Goal: Task Accomplishment & Management: Use online tool/utility

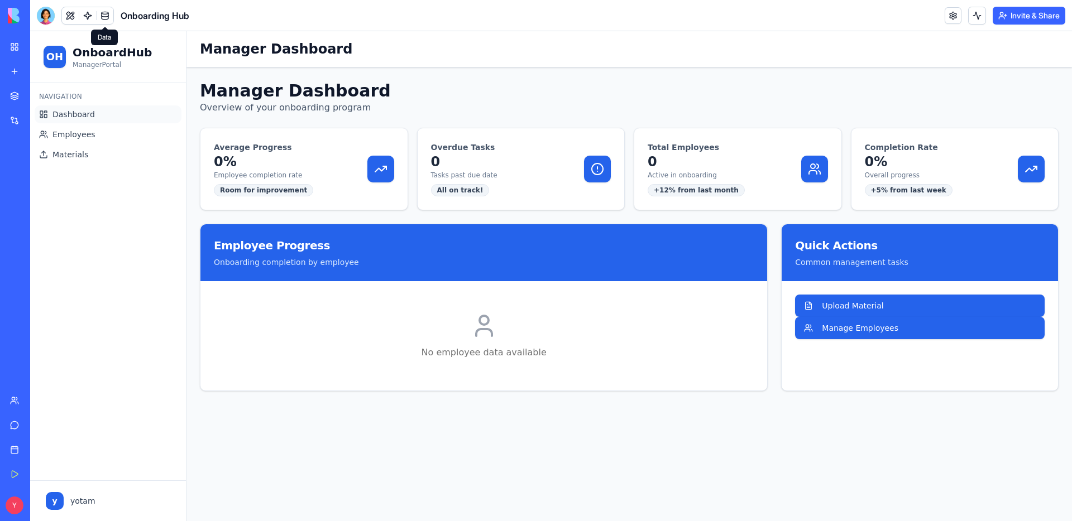
click at [107, 15] on link at bounding box center [105, 15] width 17 height 17
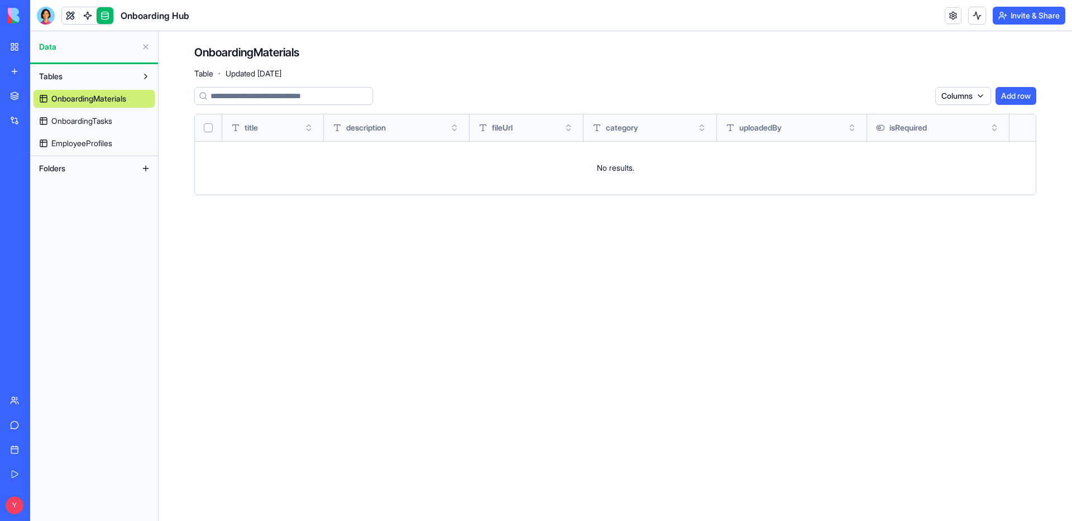
click at [107, 18] on link at bounding box center [105, 15] width 17 height 17
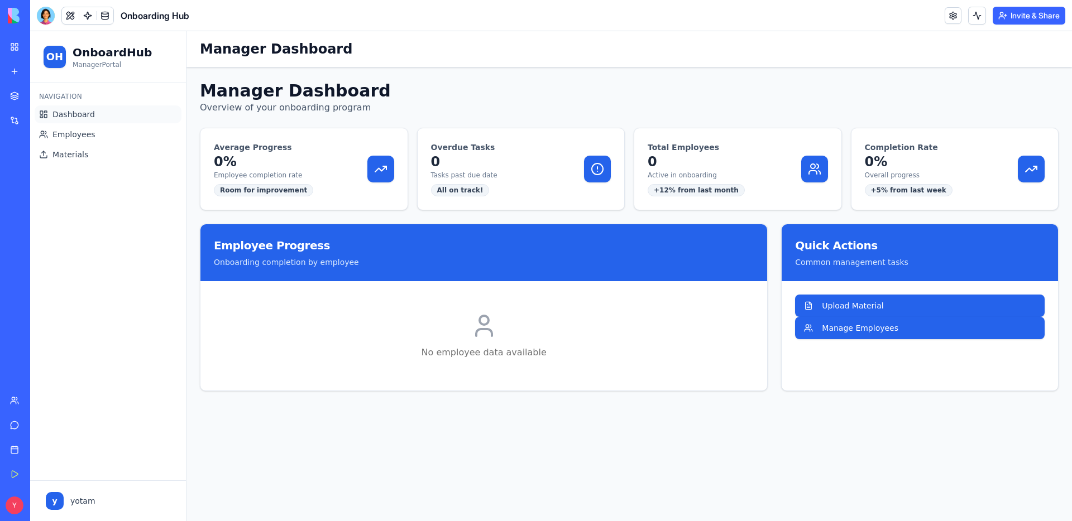
click at [65, 121] on link "Dashboard" at bounding box center [108, 115] width 147 height 18
click at [72, 114] on span "Dashboard" at bounding box center [73, 114] width 42 height 11
click at [80, 133] on span "Employees" at bounding box center [73, 134] width 43 height 11
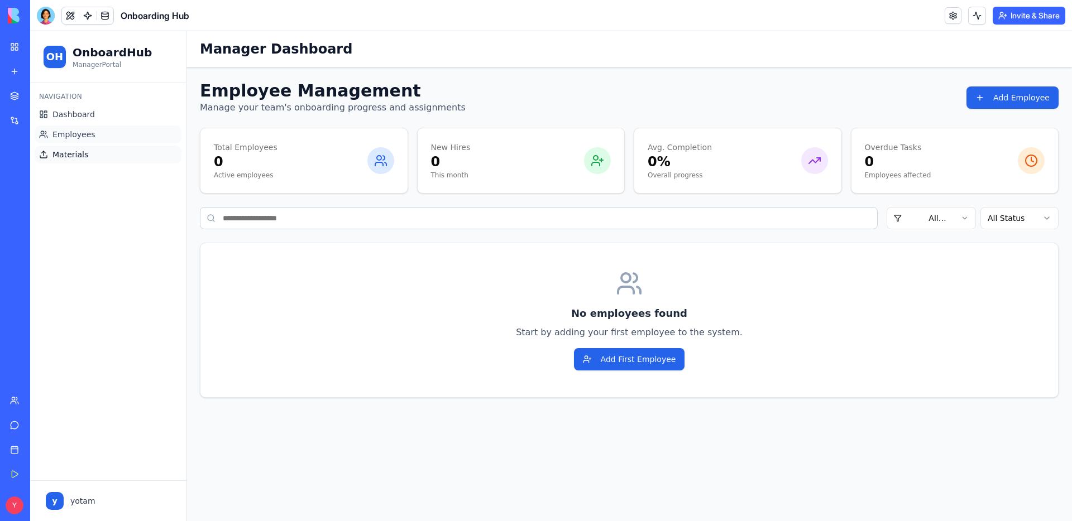
click at [74, 156] on span "Materials" at bounding box center [70, 154] width 36 height 11
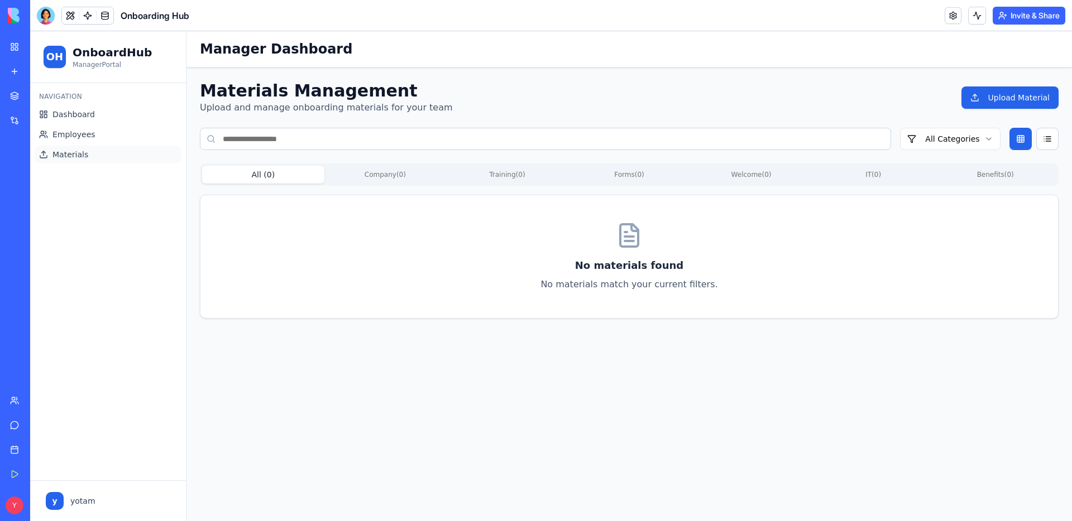
click at [41, 119] on div "Integrations" at bounding box center [34, 120] width 15 height 11
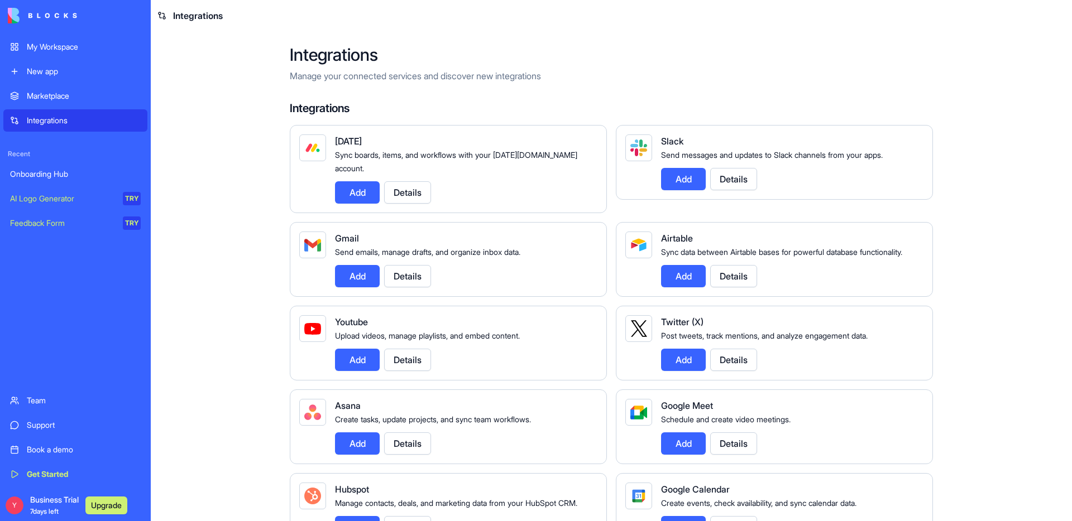
click at [79, 74] on div "New app" at bounding box center [84, 71] width 114 height 11
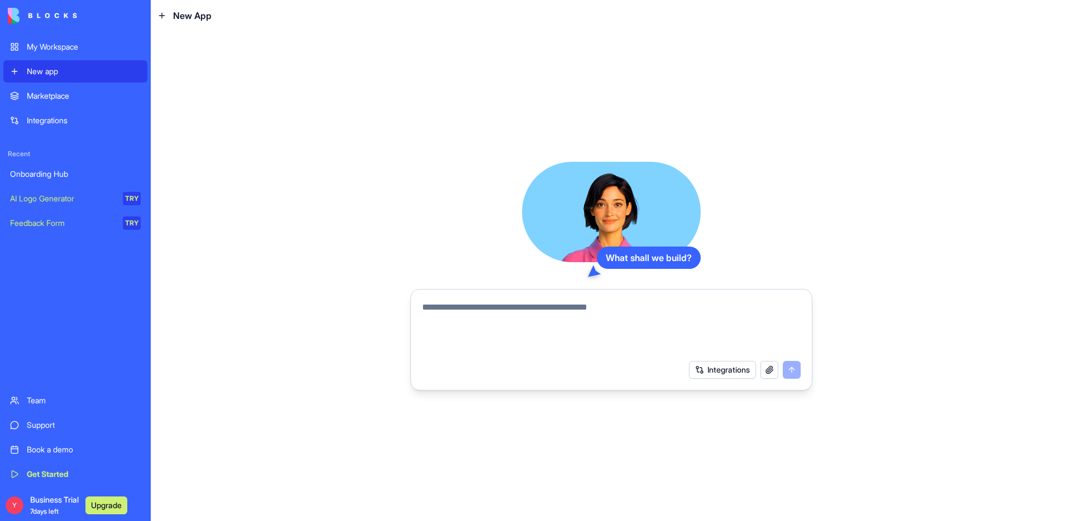
click at [64, 42] on div "My Workspace" at bounding box center [84, 46] width 114 height 11
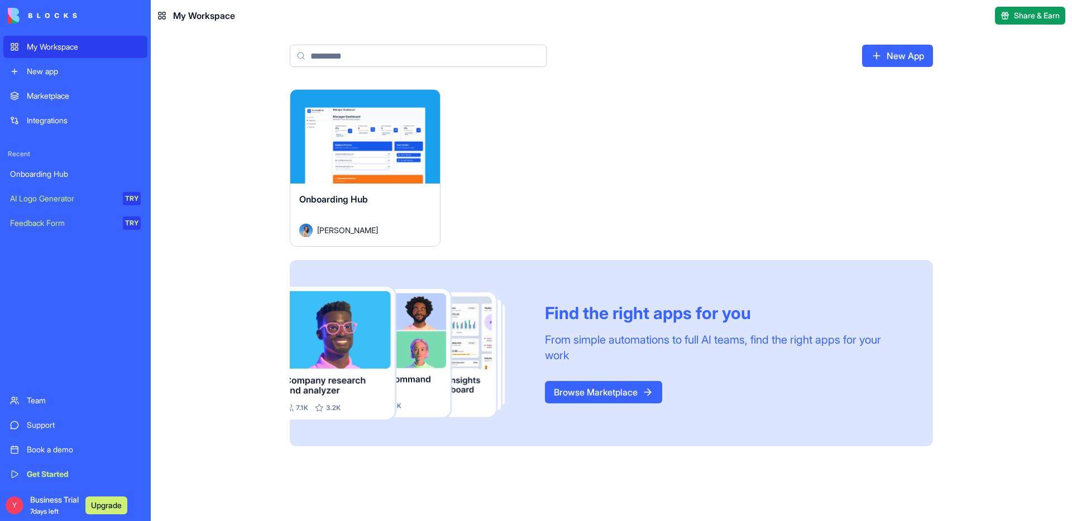
click at [378, 161] on div "Launch" at bounding box center [365, 137] width 150 height 94
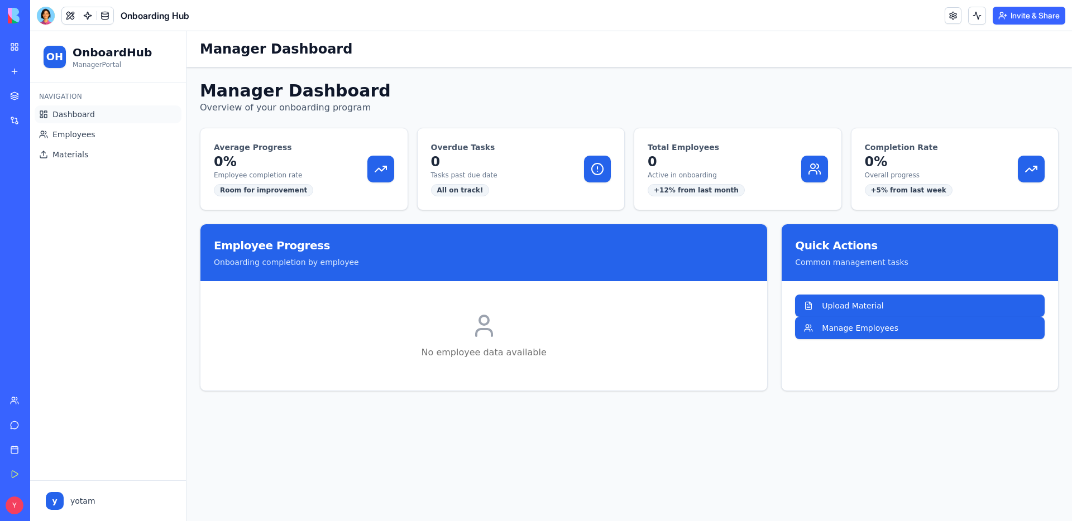
click at [80, 117] on span "Dashboard" at bounding box center [73, 114] width 42 height 11
click at [87, 137] on span "Employees" at bounding box center [73, 134] width 43 height 11
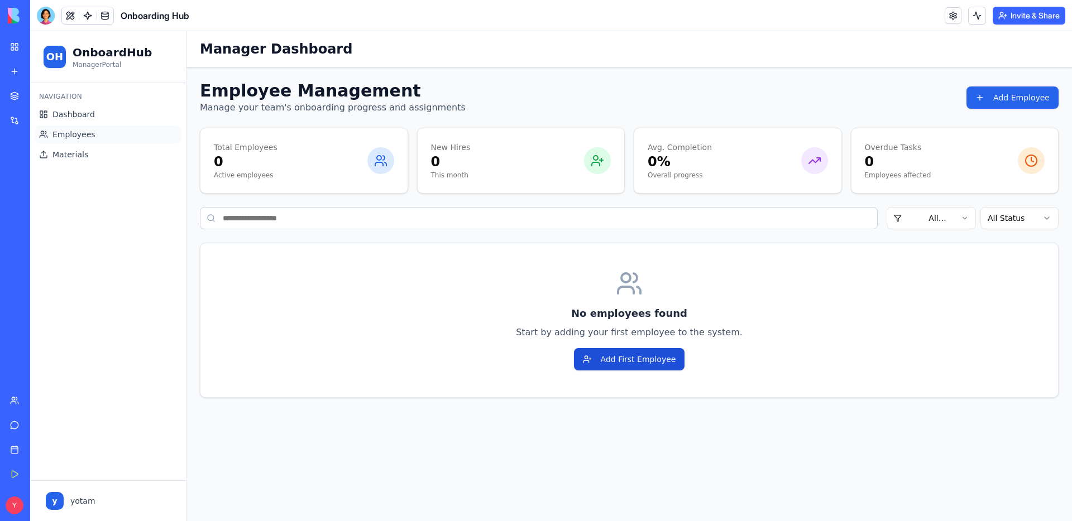
click at [626, 357] on button "Add First Employee" at bounding box center [629, 359] width 111 height 22
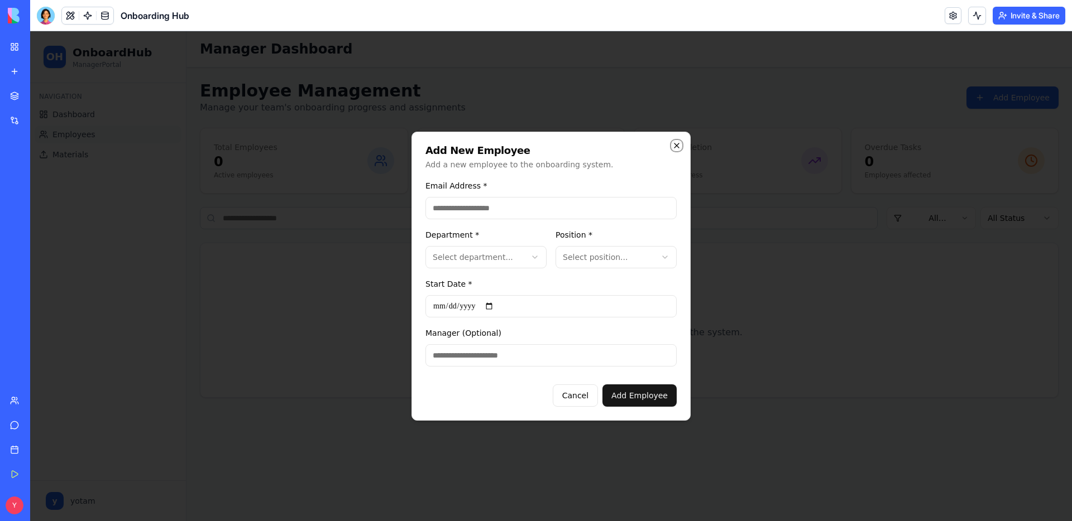
click at [679, 143] on icon "button" at bounding box center [676, 145] width 4 height 4
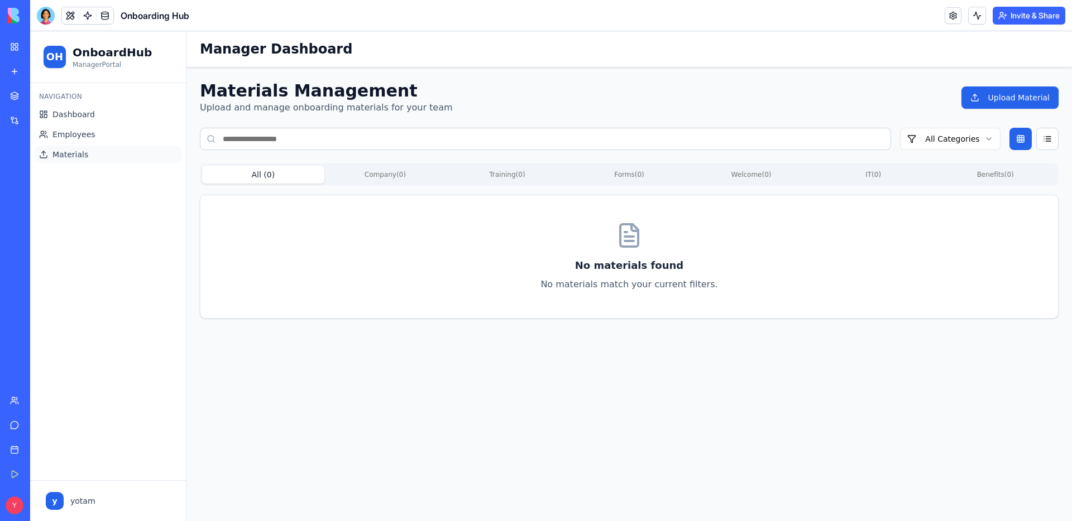
click at [12, 44] on link "My Workspace" at bounding box center [25, 47] width 45 height 22
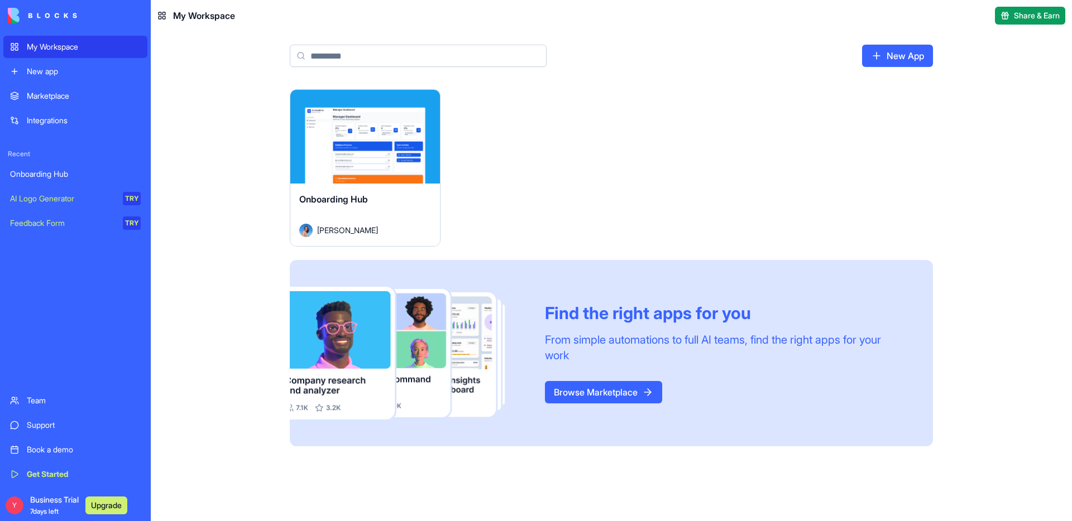
click at [57, 78] on link "New app" at bounding box center [75, 71] width 144 height 22
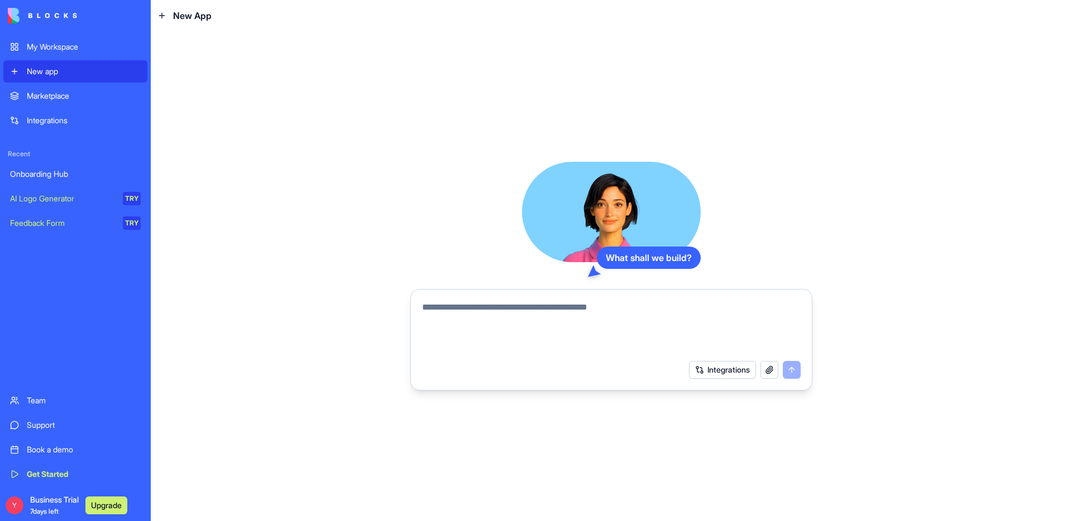
click at [718, 371] on button "Integrations" at bounding box center [722, 370] width 67 height 18
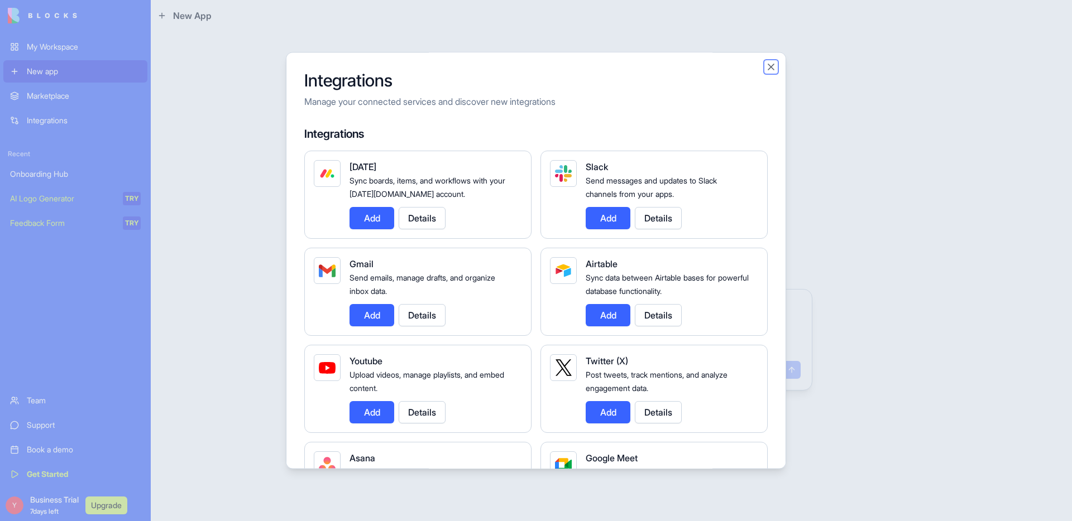
click at [771, 66] on button "Close" at bounding box center [770, 66] width 11 height 11
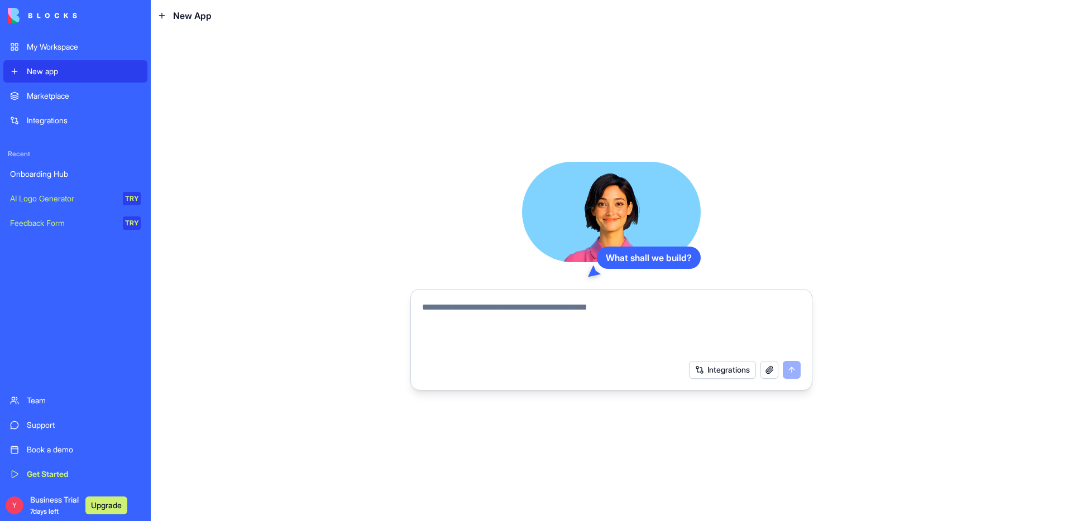
click at [42, 473] on div "Get Started" at bounding box center [84, 474] width 114 height 11
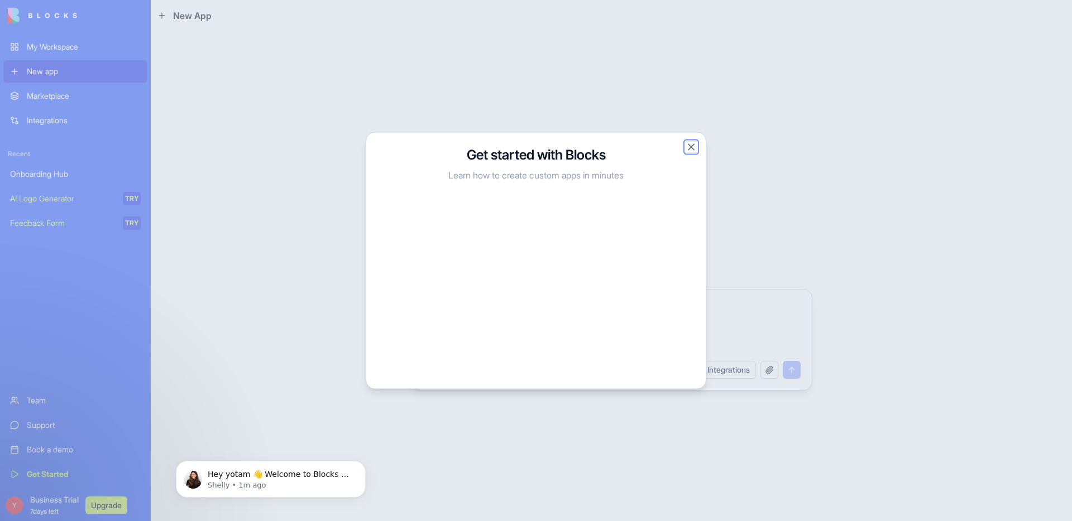
click at [691, 147] on button "Close" at bounding box center [691, 147] width 11 height 11
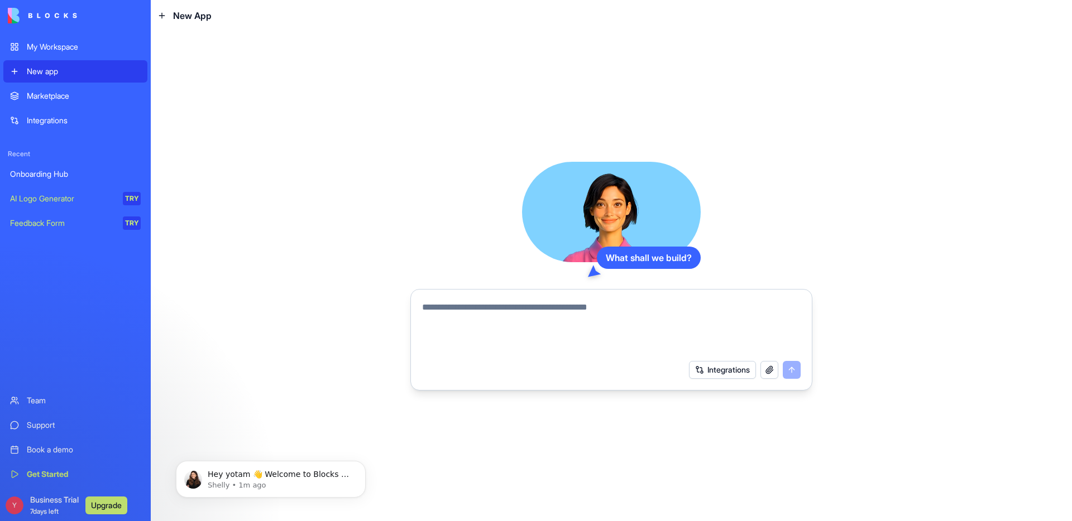
click at [664, 326] on textarea at bounding box center [611, 328] width 379 height 54
type textarea "*"
click at [544, 303] on textarea at bounding box center [611, 328] width 379 height 54
paste textarea "**********"
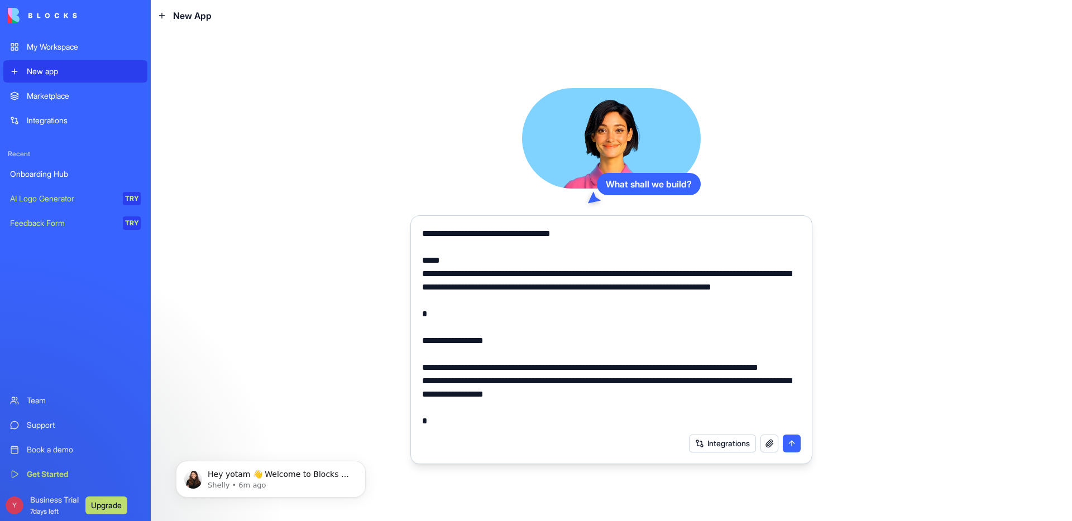
type textarea "**********"
click at [718, 441] on button "Integrations" at bounding box center [722, 444] width 67 height 18
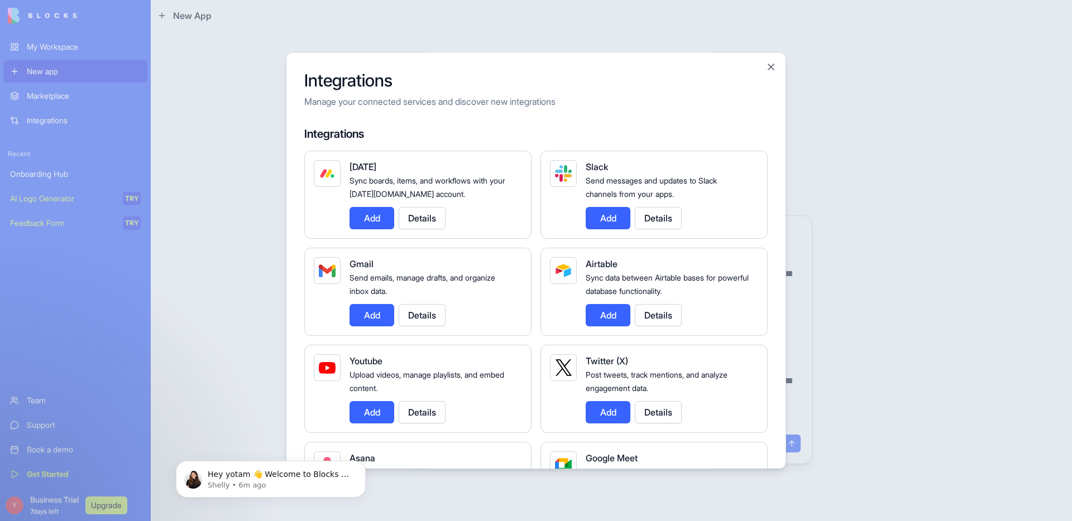
click at [375, 213] on button "Add" at bounding box center [371, 218] width 45 height 22
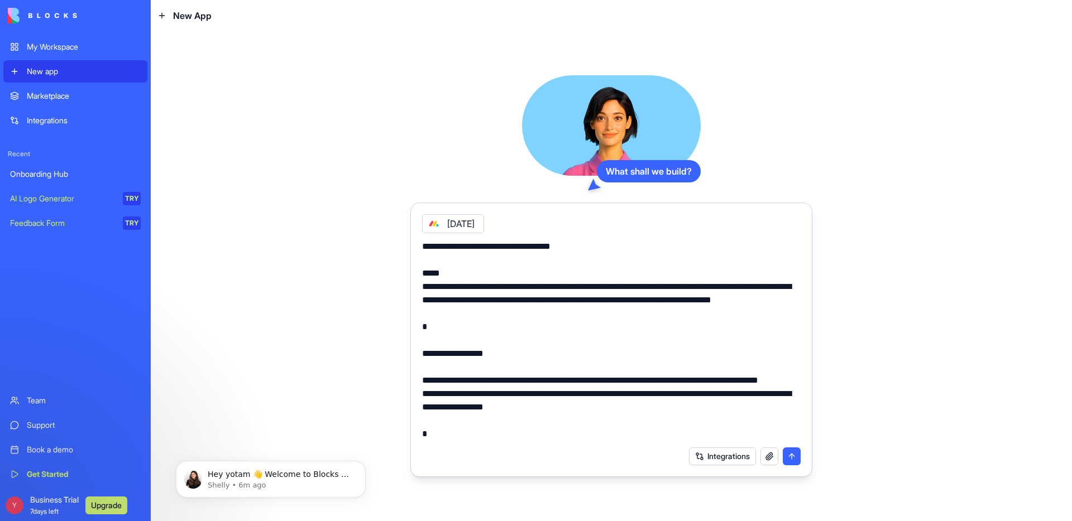
click at [725, 456] on button "Integrations" at bounding box center [722, 457] width 67 height 18
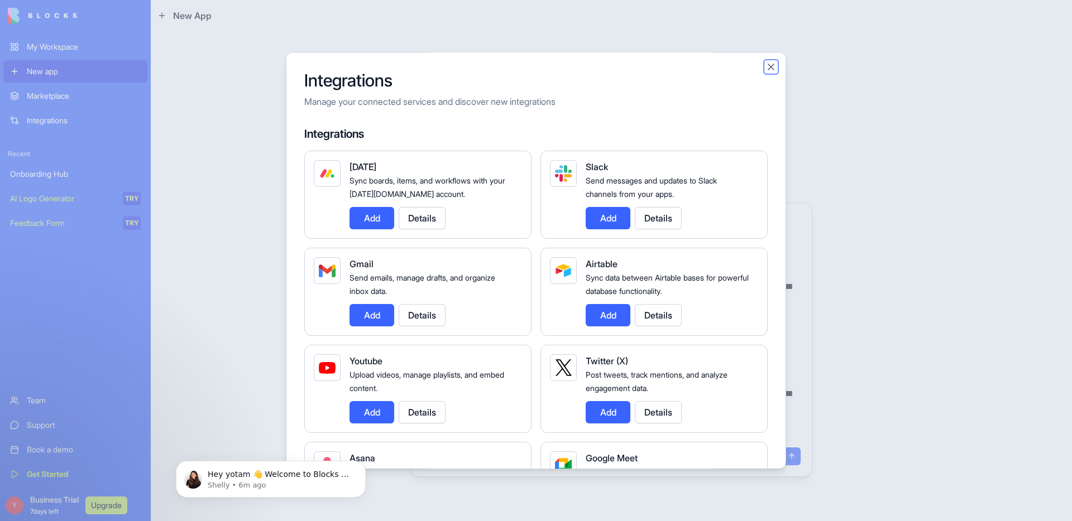
click at [774, 65] on button "Close" at bounding box center [770, 66] width 11 height 11
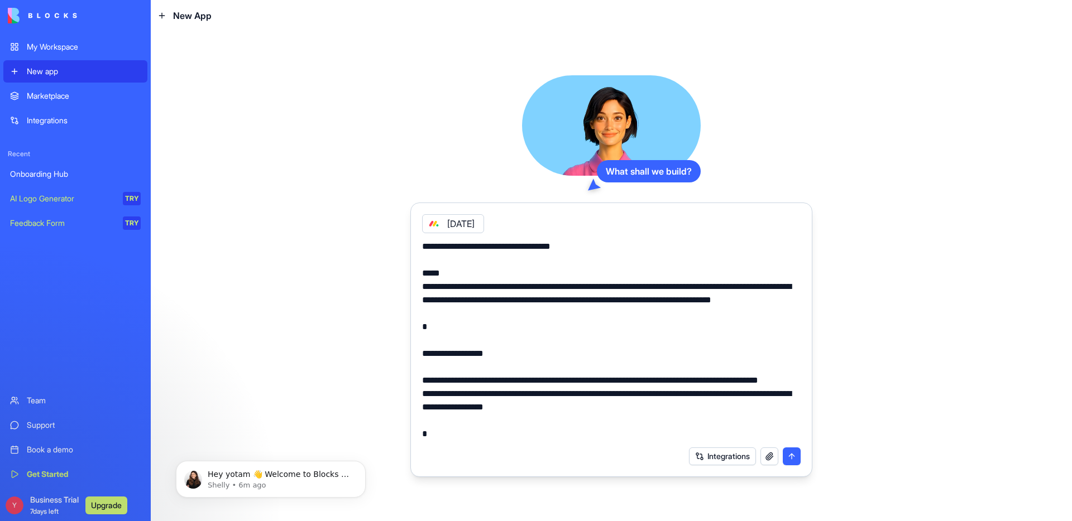
click at [793, 461] on button "submit" at bounding box center [792, 457] width 18 height 18
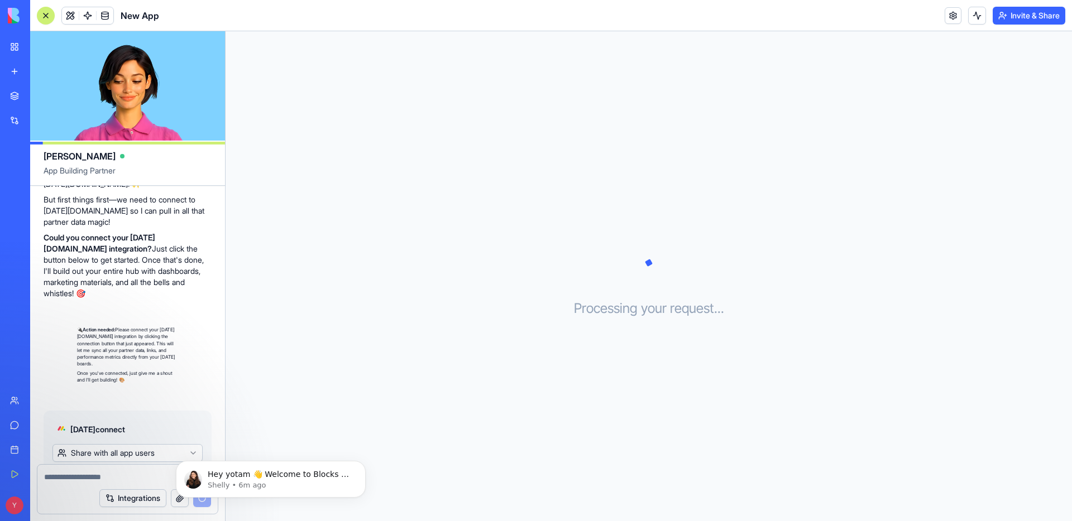
scroll to position [959, 0]
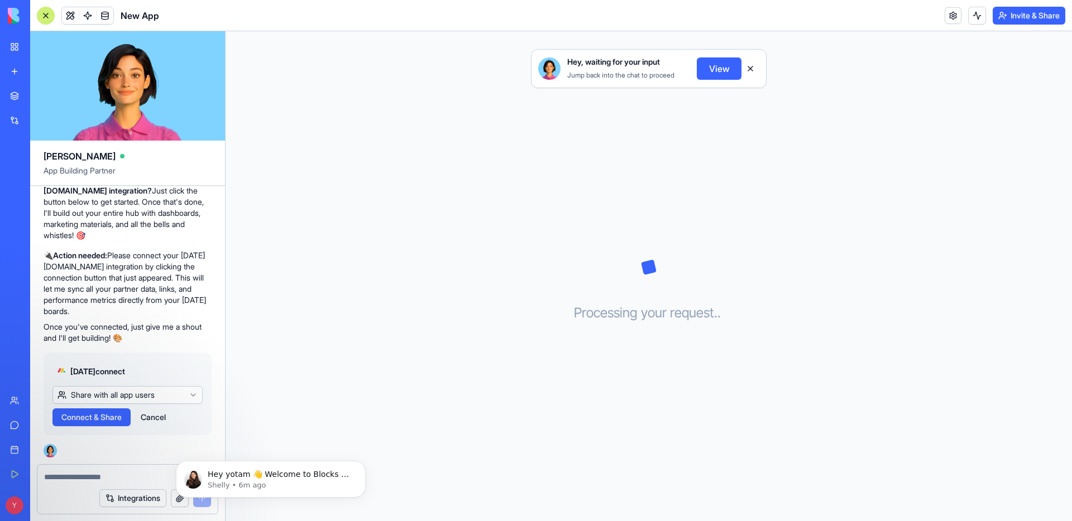
click at [106, 416] on span "Connect & Share" at bounding box center [91, 417] width 60 height 11
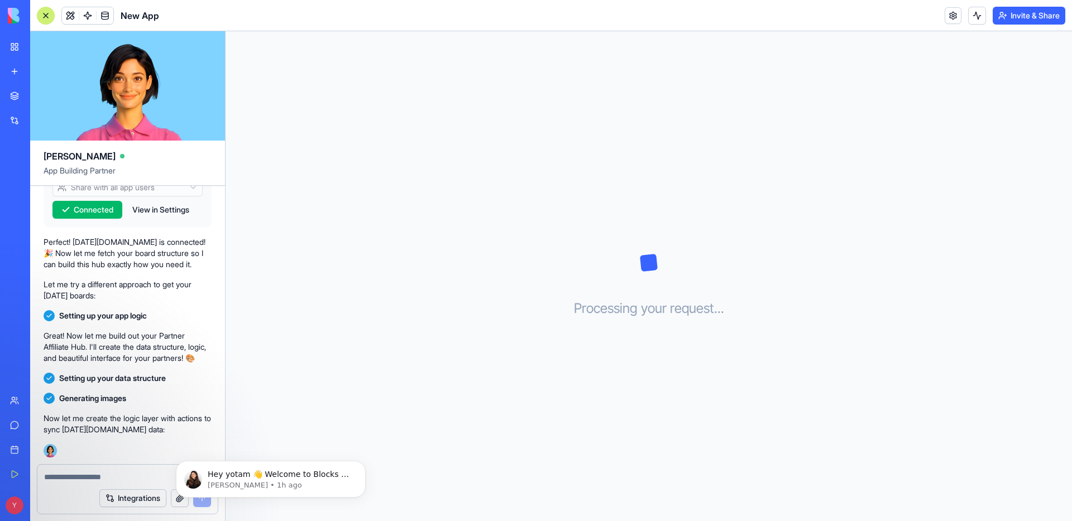
scroll to position [1177, 0]
click at [142, 342] on p "Great! Now let me build out your Partner Affiliate Hub. I'll create the data st…" at bounding box center [128, 346] width 168 height 33
click at [574, 180] on div "Processing your request . . ." at bounding box center [649, 276] width 846 height 490
click at [457, 174] on div "Processing your request . . ." at bounding box center [649, 276] width 846 height 490
click at [361, 463] on icon "Dismiss notification" at bounding box center [362, 464] width 4 height 4
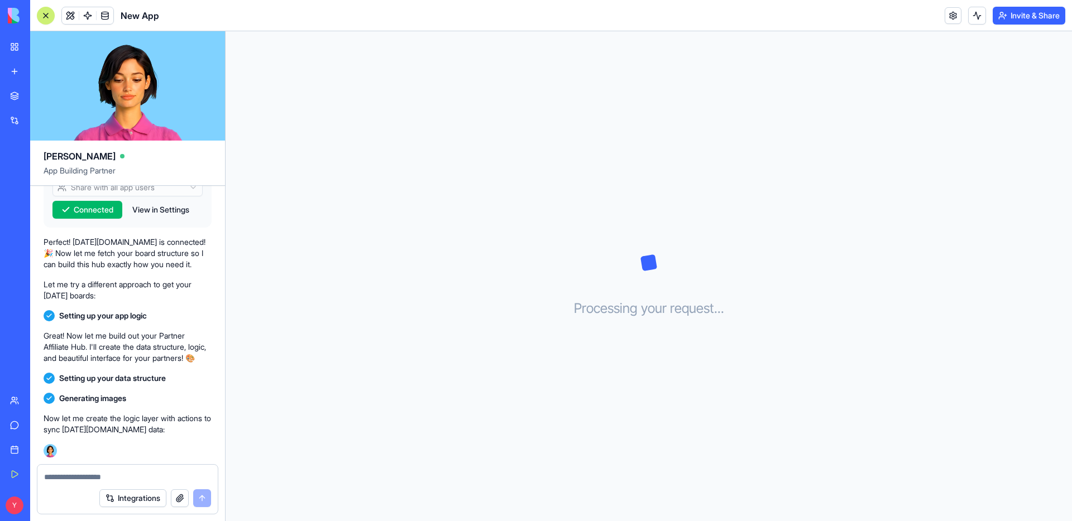
click at [393, 336] on div "Processing your request . . ." at bounding box center [649, 276] width 846 height 490
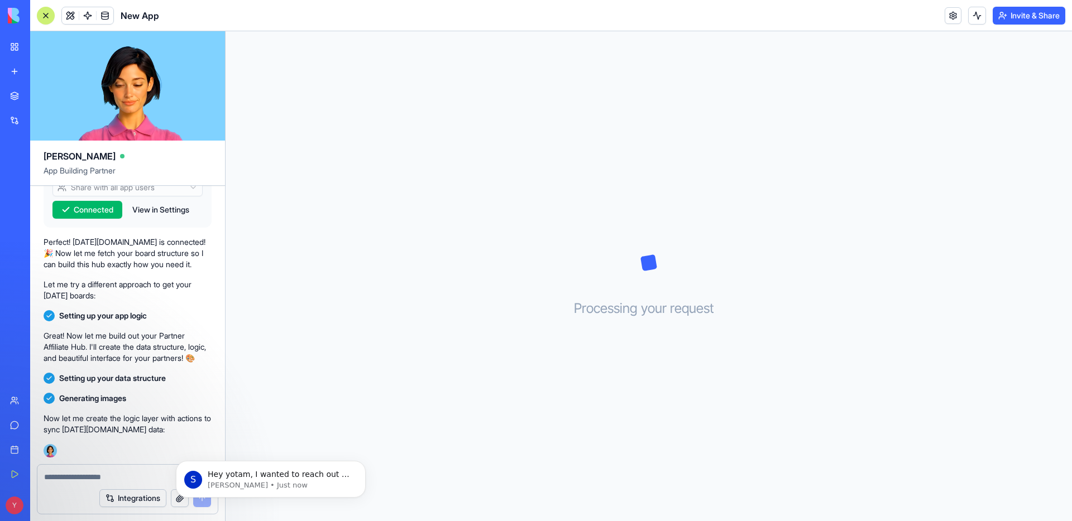
scroll to position [0, 0]
click at [119, 275] on div "Let me try a different approach to get your [DATE] boards:" at bounding box center [128, 290] width 168 height 31
click at [456, 297] on div "Processing your request . . ." at bounding box center [649, 276] width 846 height 490
click at [101, 476] on textarea at bounding box center [127, 477] width 167 height 11
click at [319, 191] on div "Processing your request . . ." at bounding box center [649, 276] width 846 height 490
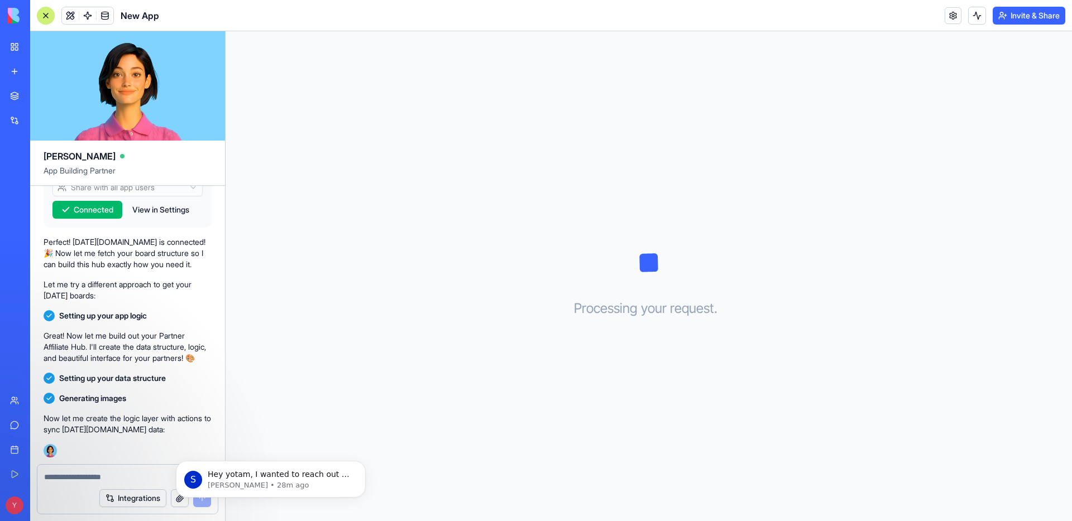
scroll to position [1177, 0]
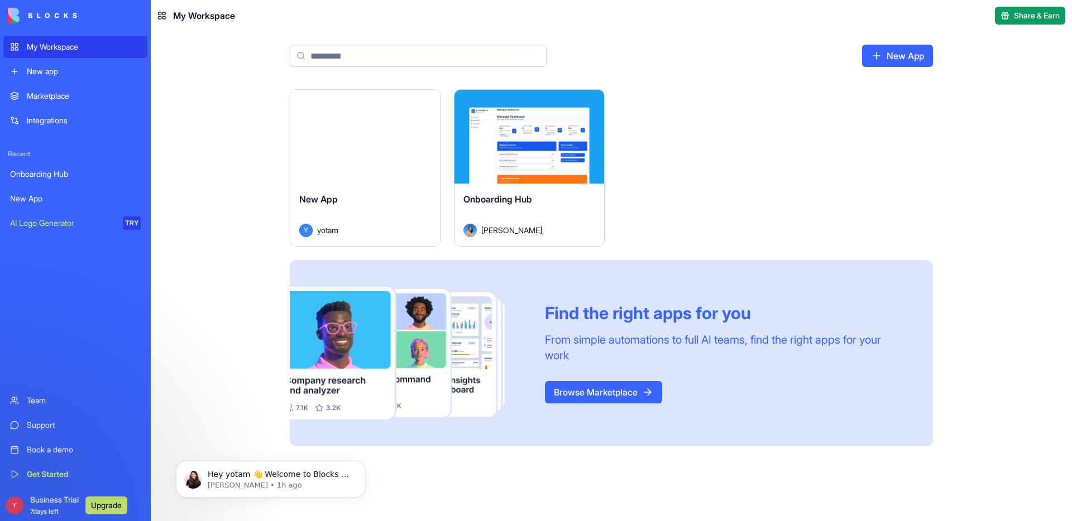
click at [333, 189] on div "New App Y yotam" at bounding box center [365, 215] width 150 height 63
